Goal: Check status: Check status

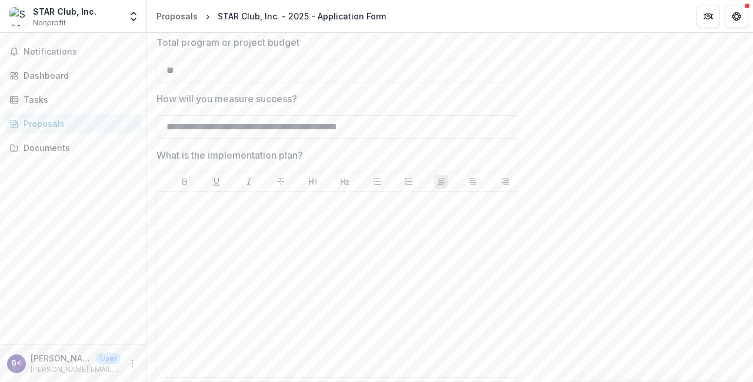
scroll to position [2920, 0]
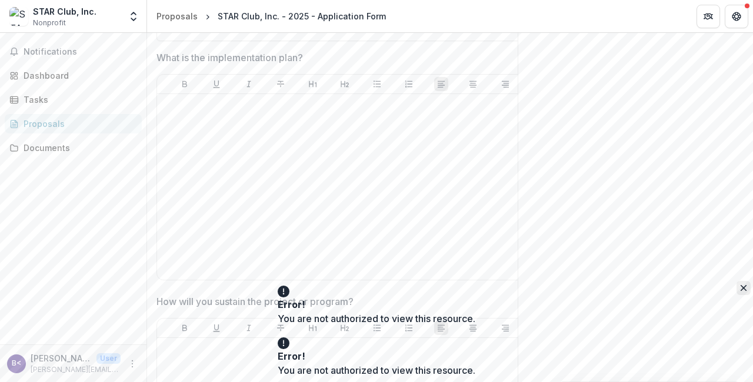
click at [736, 293] on button "Close" at bounding box center [743, 288] width 14 height 14
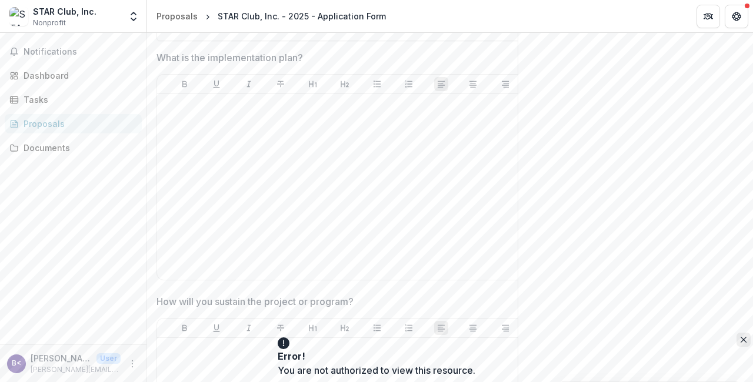
click at [736, 340] on button "Close" at bounding box center [743, 340] width 14 height 14
